Goal: Task Accomplishment & Management: Complete application form

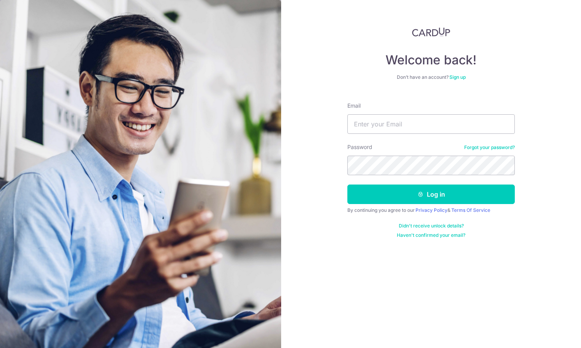
type input "[EMAIL_ADDRESS][DOMAIN_NAME]"
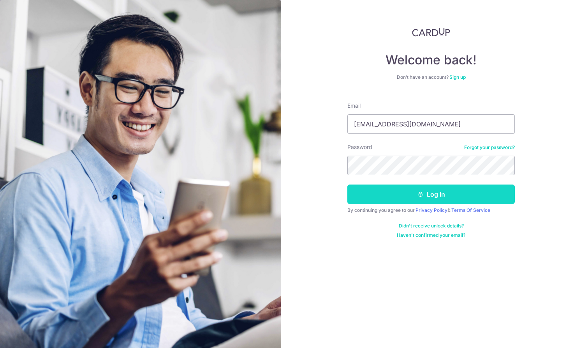
click at [438, 189] on button "Log in" at bounding box center [432, 193] width 168 height 19
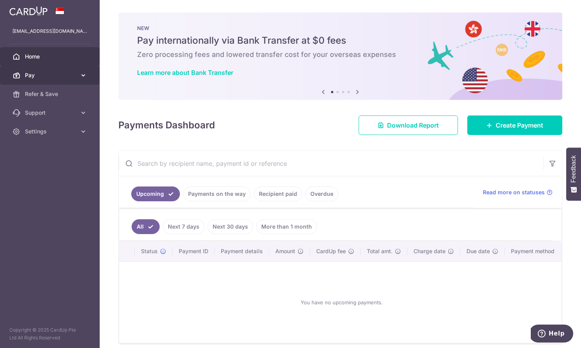
click at [60, 71] on span "Pay" at bounding box center [50, 75] width 51 height 8
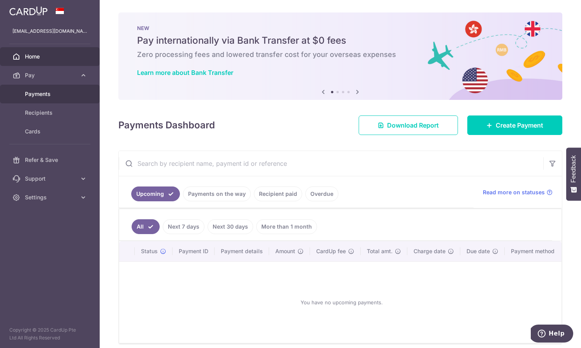
click at [39, 94] on span "Payments" at bounding box center [50, 94] width 51 height 8
